Goal: Task Accomplishment & Management: Use online tool/utility

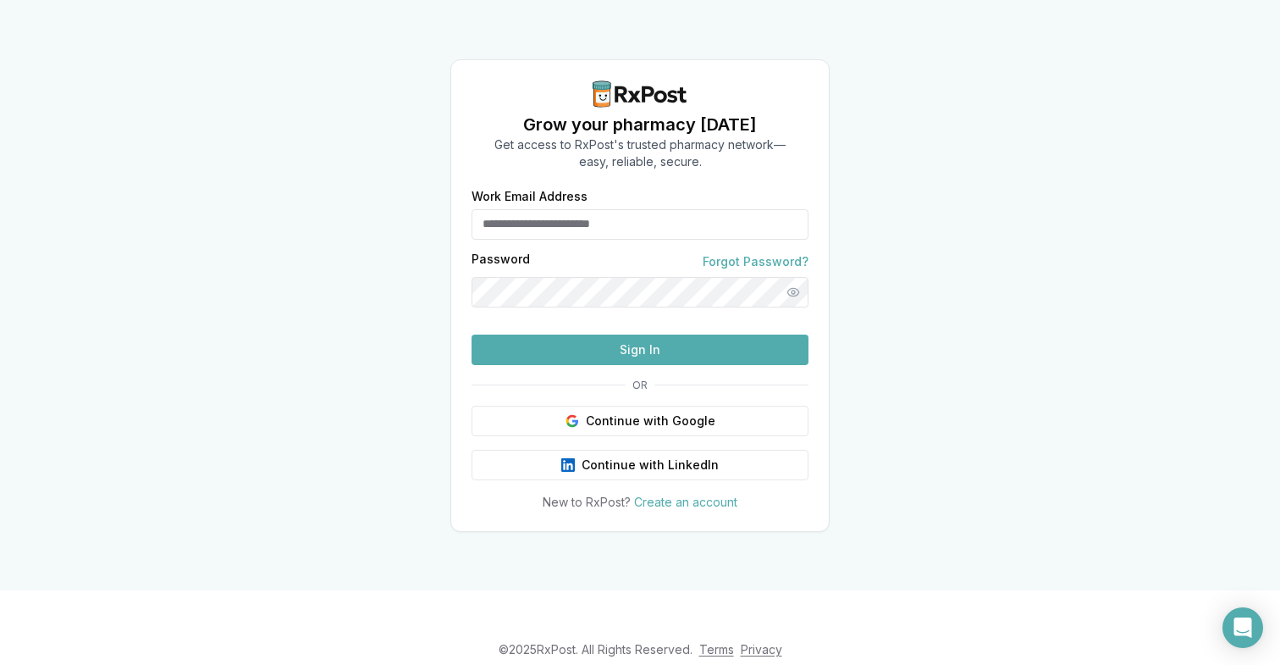
type input "**********"
click at [588, 365] on button "Sign In" at bounding box center [640, 349] width 337 height 30
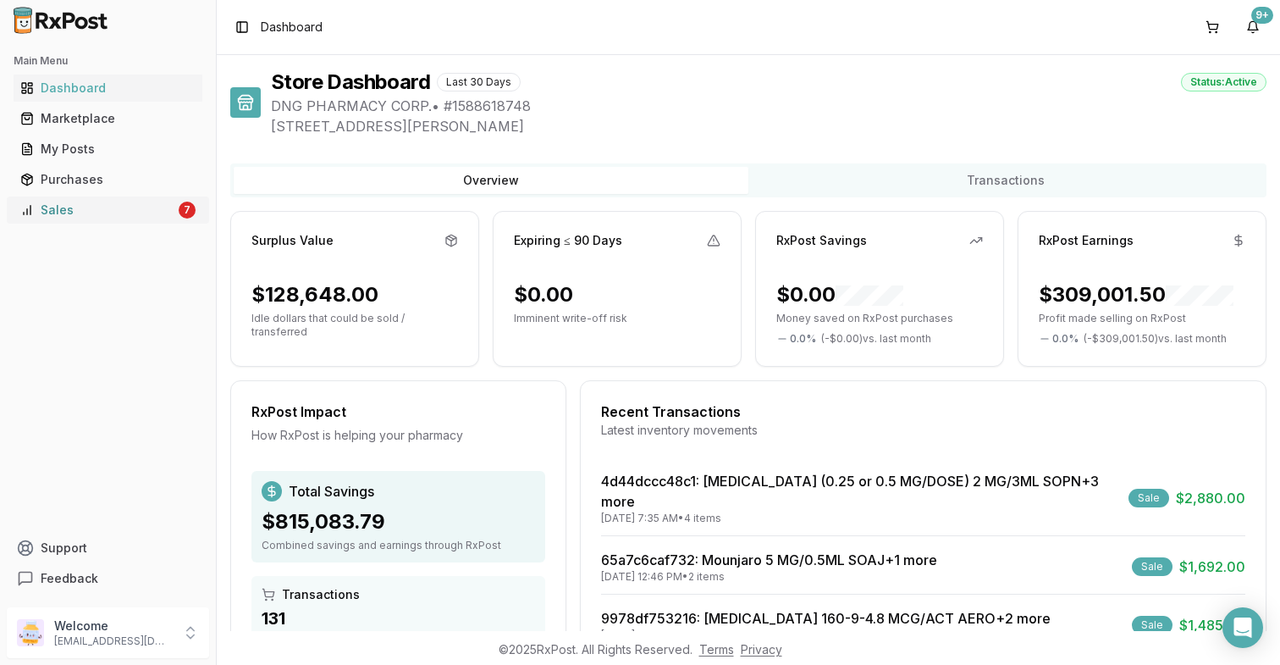
click at [153, 221] on link "Sales 7" at bounding box center [108, 210] width 189 height 30
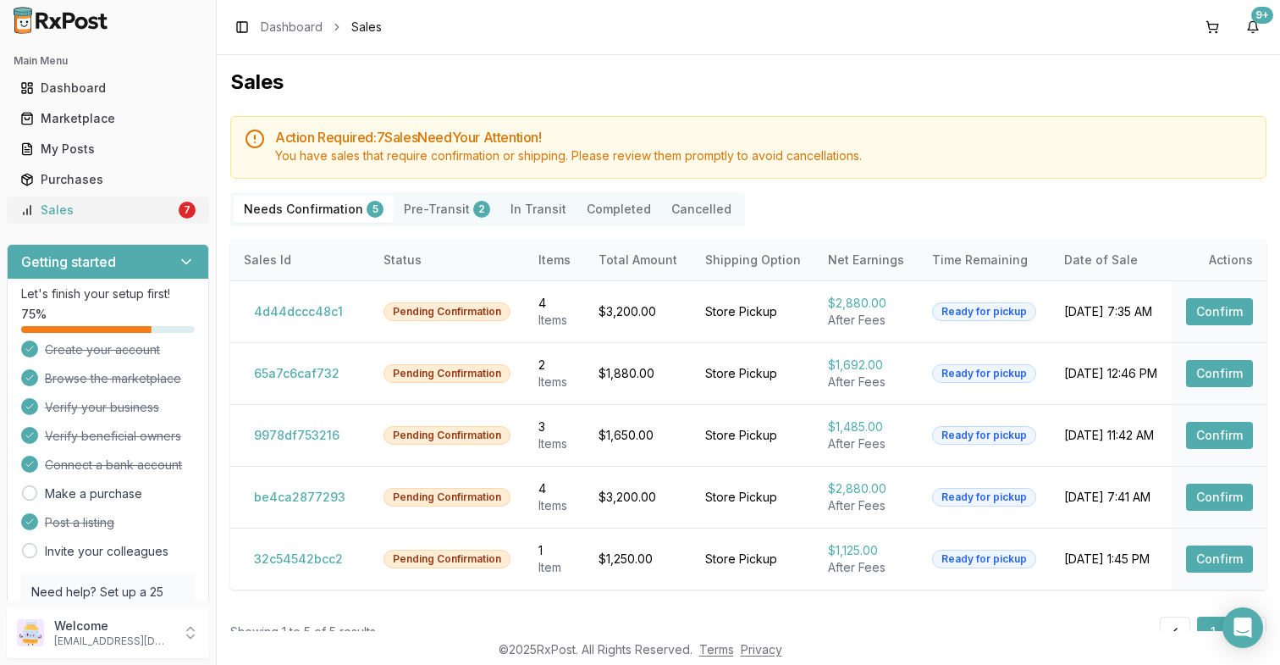
click at [153, 221] on link "Sales 7" at bounding box center [108, 210] width 189 height 30
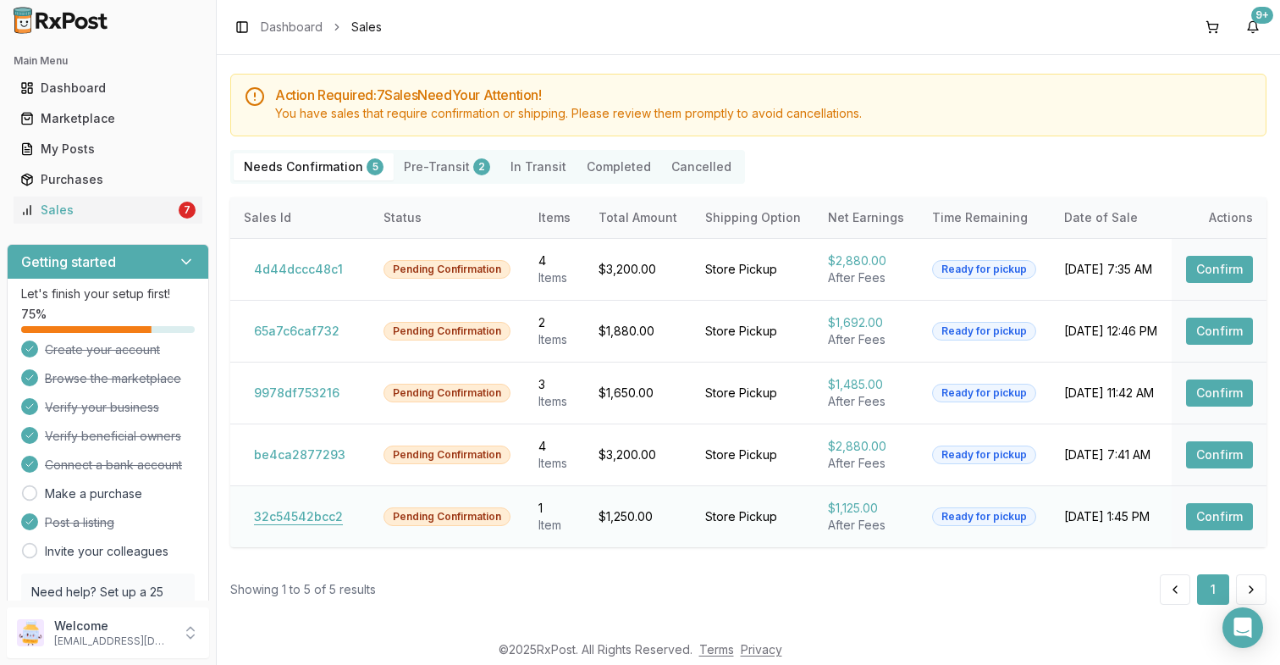
click at [302, 515] on button "32c54542bcc2" at bounding box center [298, 516] width 109 height 27
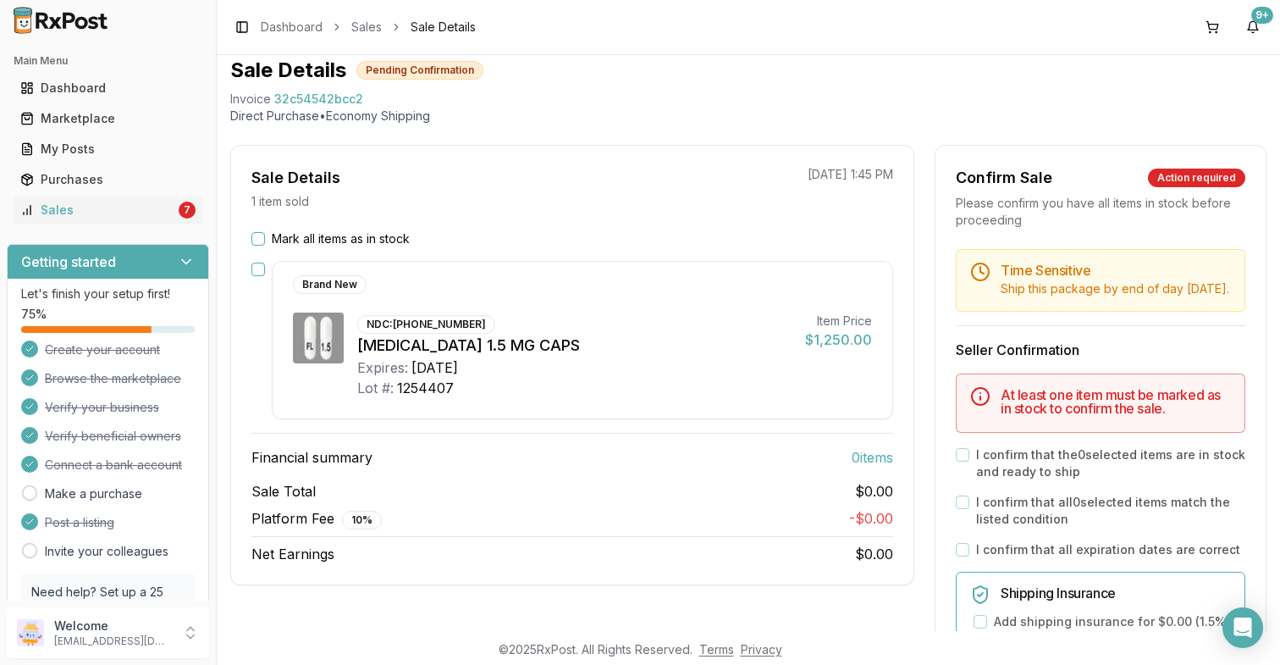
scroll to position [42, 0]
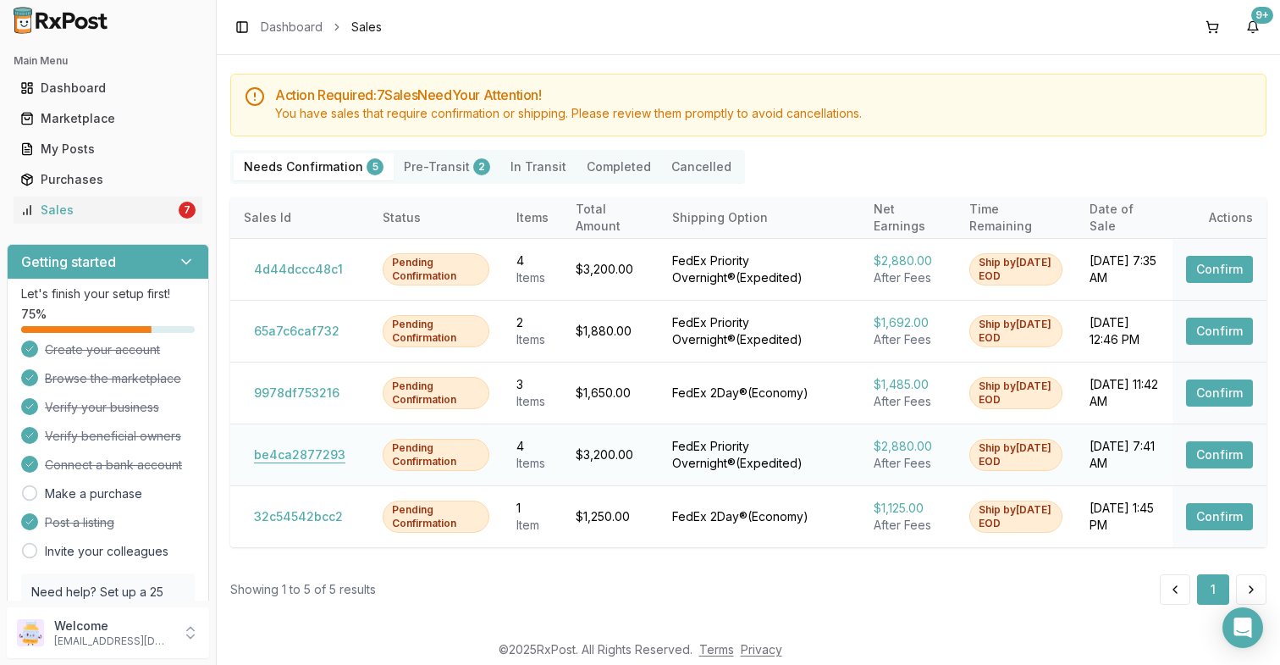
click at [318, 456] on button "be4ca2877293" at bounding box center [300, 454] width 112 height 27
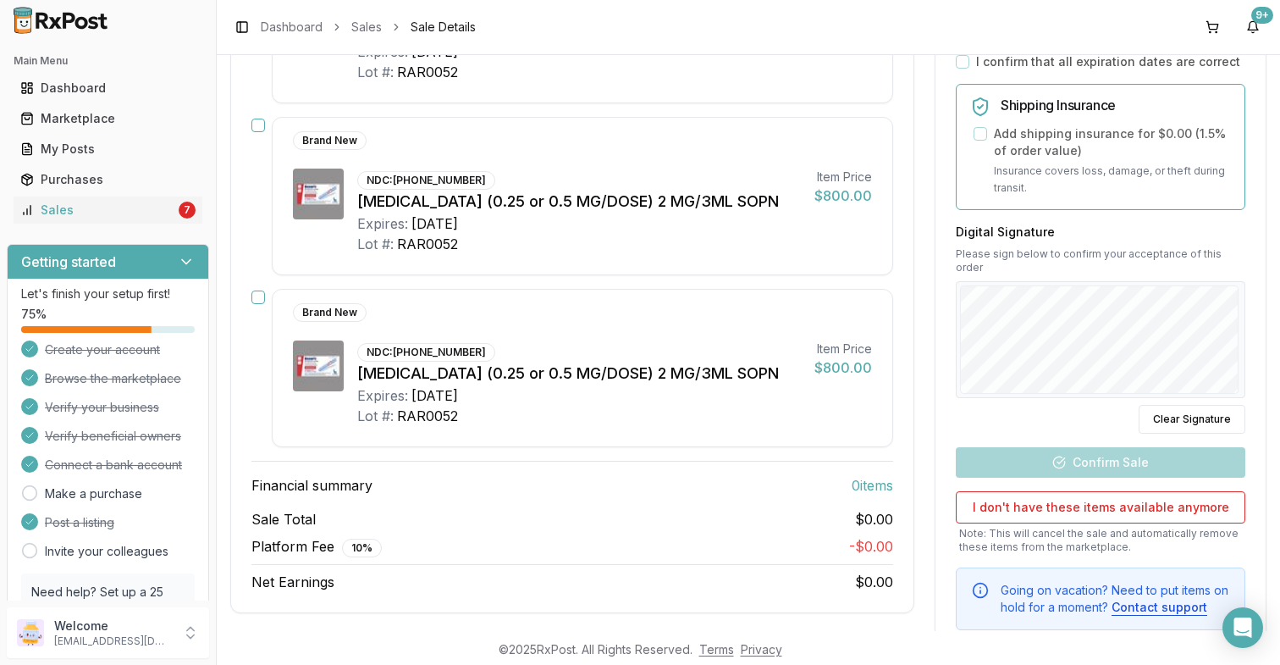
scroll to position [42, 0]
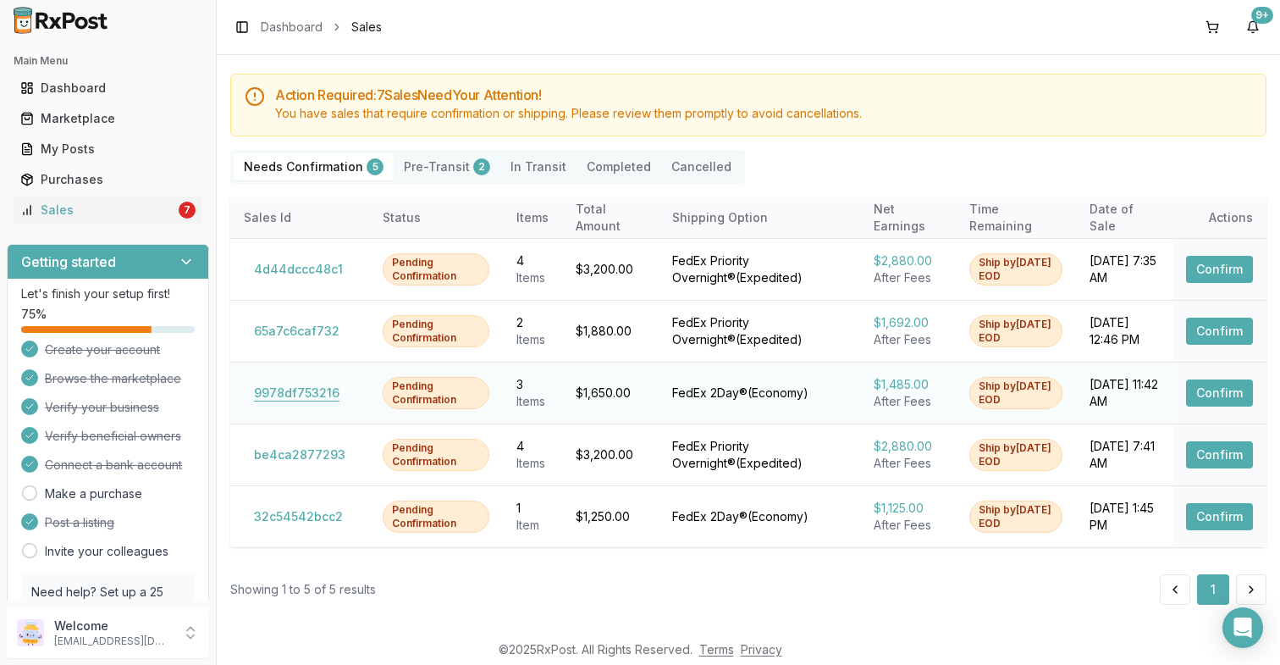
click at [308, 396] on button "9978df753216" at bounding box center [297, 392] width 106 height 27
click at [311, 329] on button "65a7c6caf732" at bounding box center [297, 331] width 106 height 27
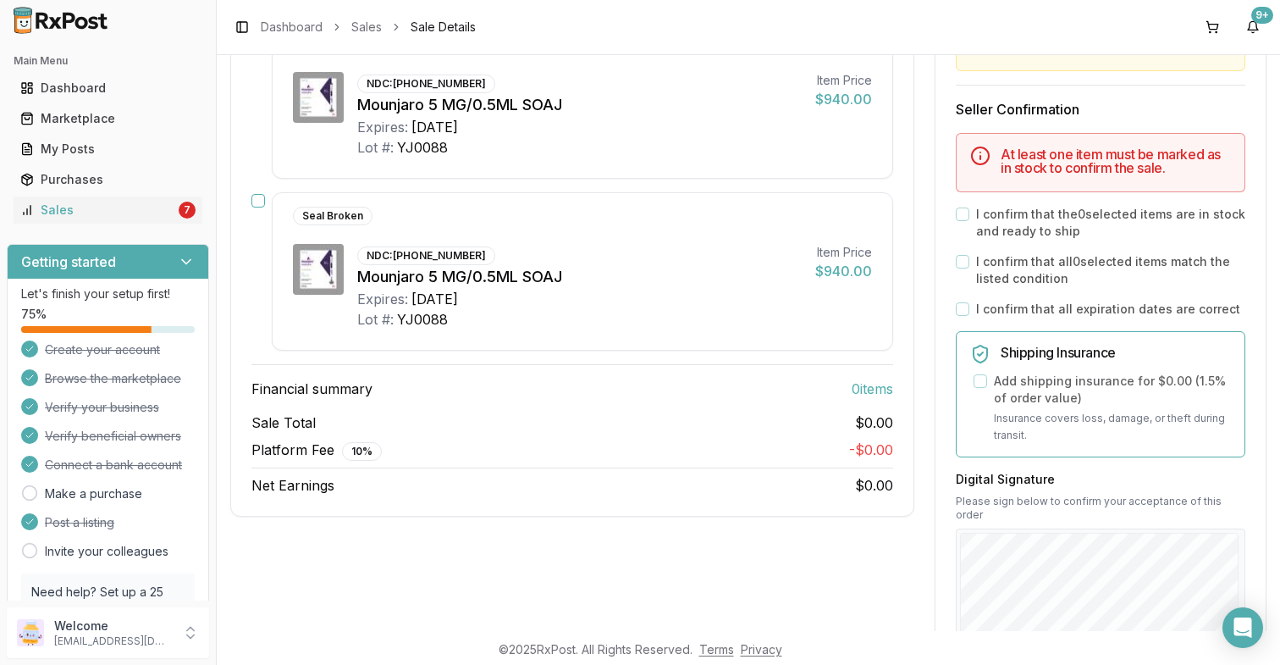
scroll to position [42, 0]
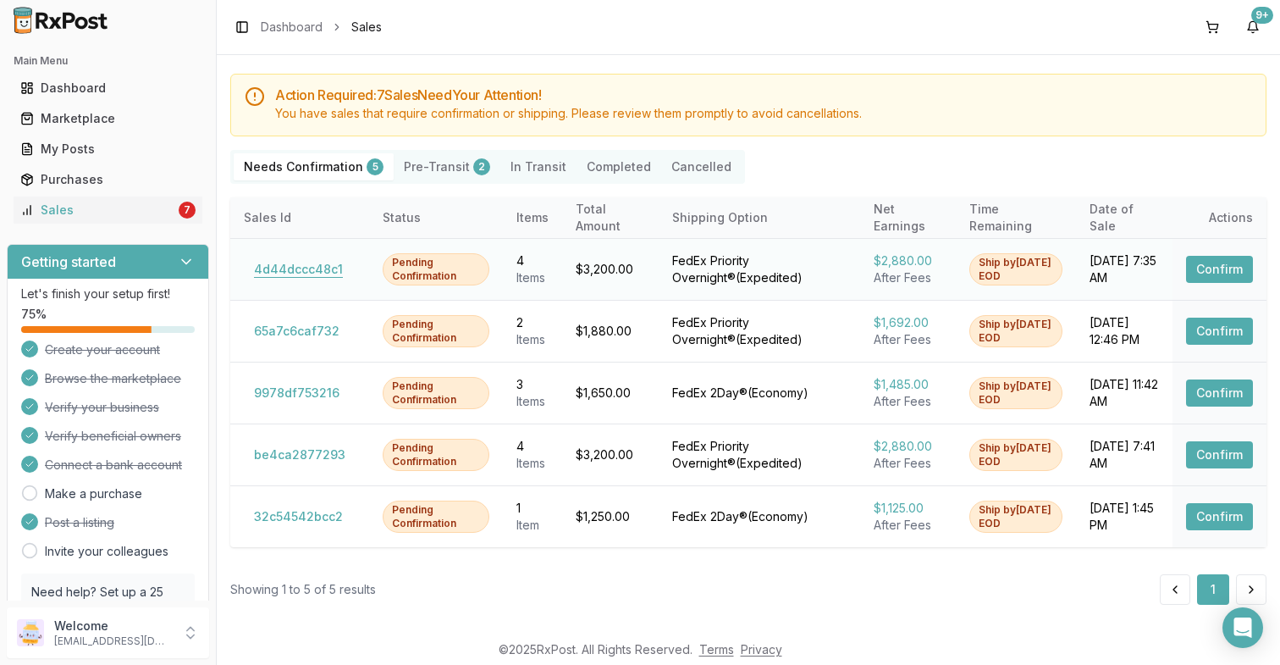
click at [312, 272] on button "4d44dccc48c1" at bounding box center [298, 269] width 109 height 27
